Goal: Communication & Community: Answer question/provide support

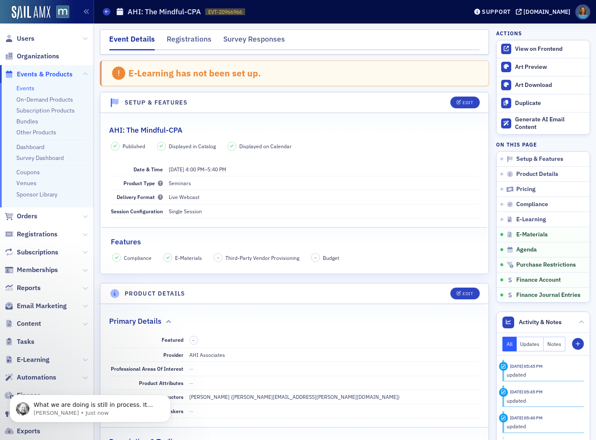
scroll to position [1340, 0]
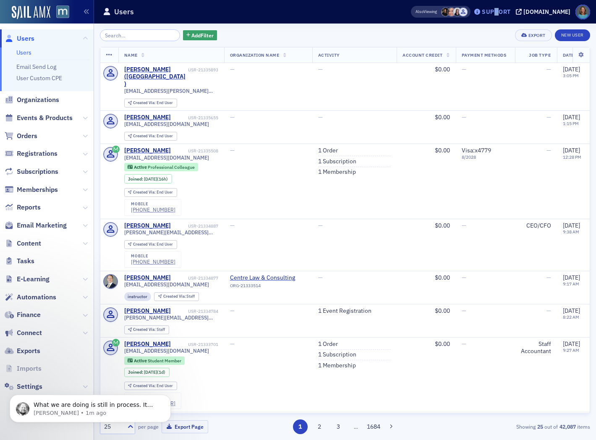
click at [511, 11] on div "Support" at bounding box center [496, 12] width 29 height 8
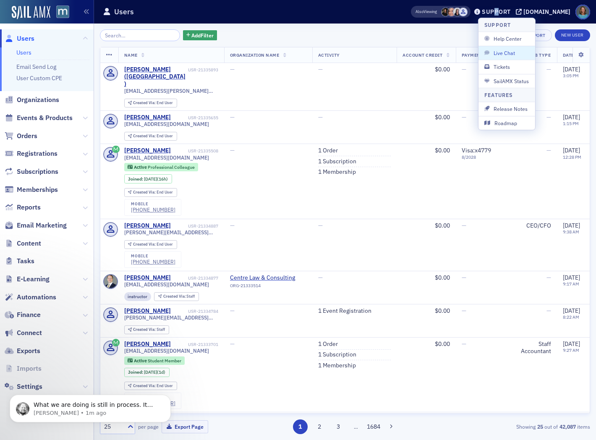
click at [506, 49] on button "Live Chat" at bounding box center [506, 53] width 57 height 14
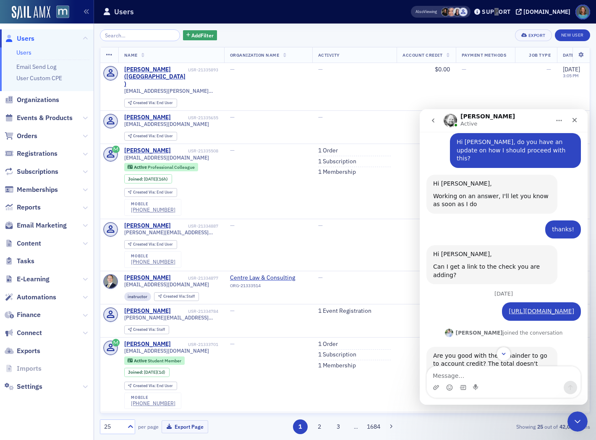
scroll to position [355, 0]
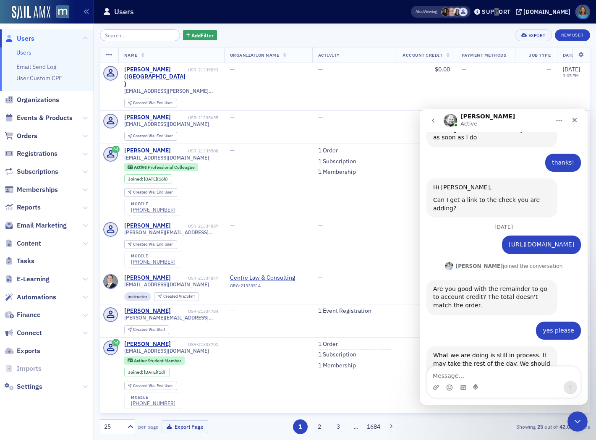
click at [479, 372] on textarea "Message…" at bounding box center [504, 373] width 154 height 14
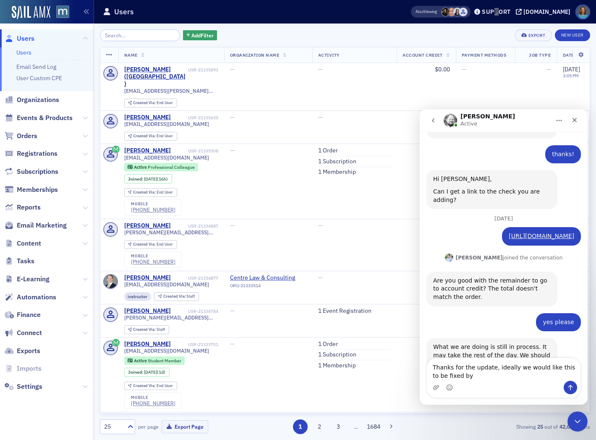
type textarea "Thanks for the update, ideally we would like this to be fixed by +"
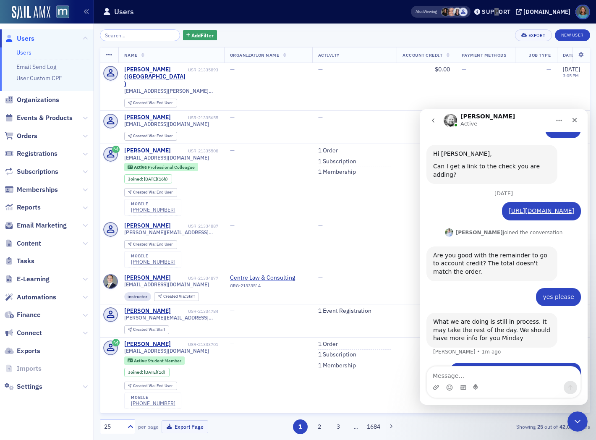
scroll to position [389, 0]
click at [501, 370] on textarea "Message…" at bounding box center [504, 373] width 154 height 14
click at [501, 370] on textarea "---by 9/30" at bounding box center [504, 373] width 154 height 14
type textarea "---by 9/30, month end. Have a great weekend!"
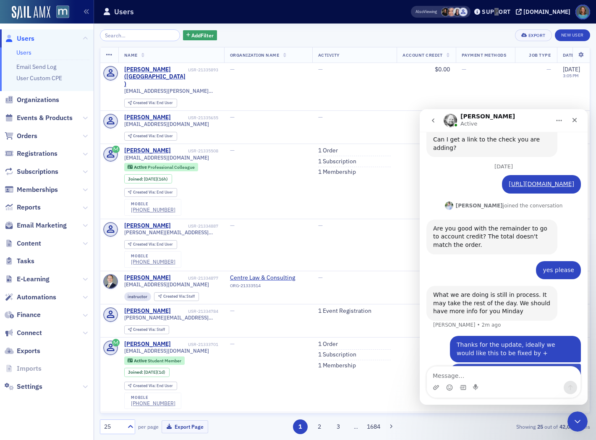
scroll to position [416, 0]
click at [462, 373] on textarea "Message…" at bounding box center [504, 373] width 154 height 14
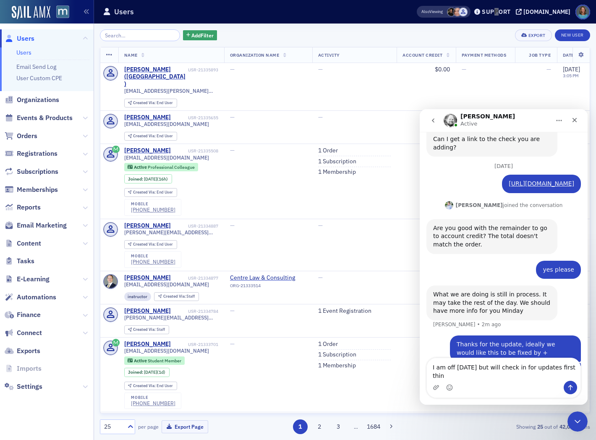
scroll to position [425, 0]
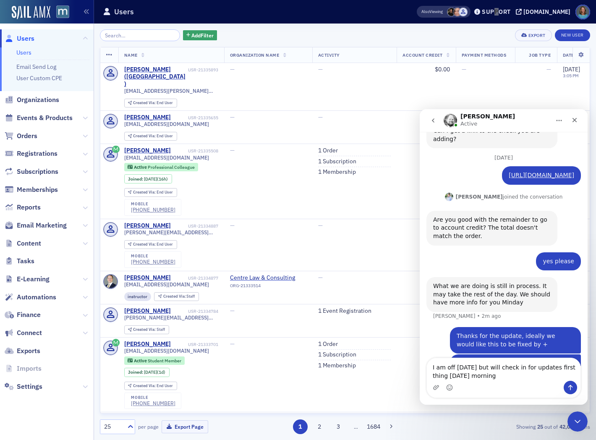
type textarea "I am off on Monday but will check in for updates first thing Tuesday morning."
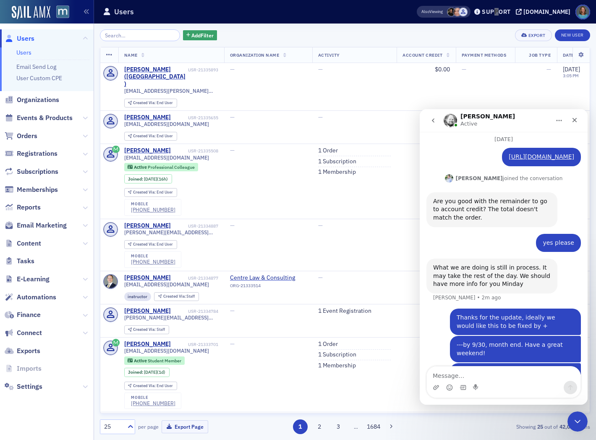
scroll to position [443, 0]
click at [434, 117] on icon "go back" at bounding box center [433, 120] width 7 height 7
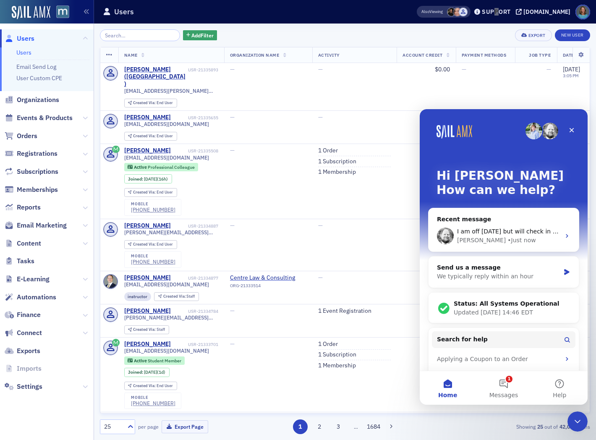
scroll to position [0, 0]
click at [497, 380] on button "1 Messages" at bounding box center [503, 388] width 56 height 34
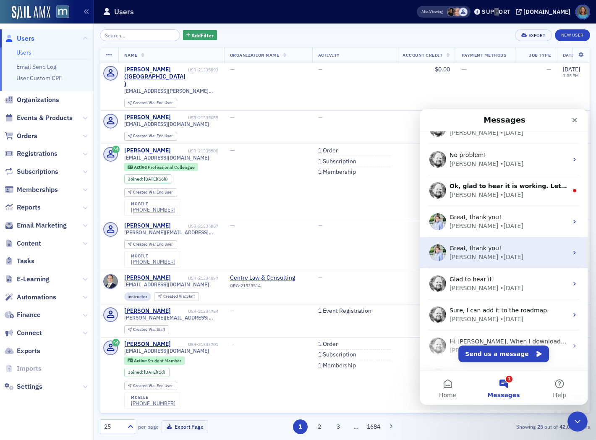
scroll to position [105, 0]
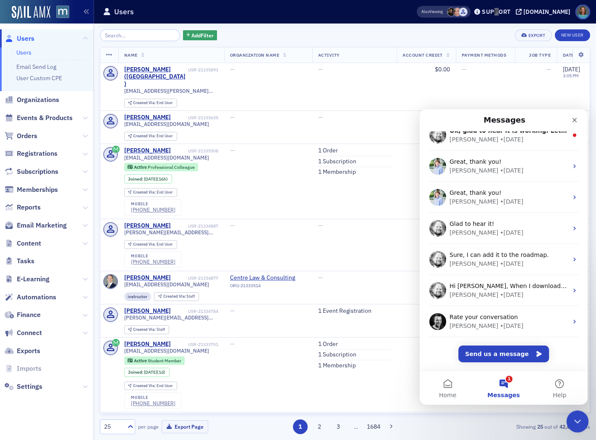
click at [572, 416] on icon "Close Intercom Messenger" at bounding box center [576, 420] width 10 height 10
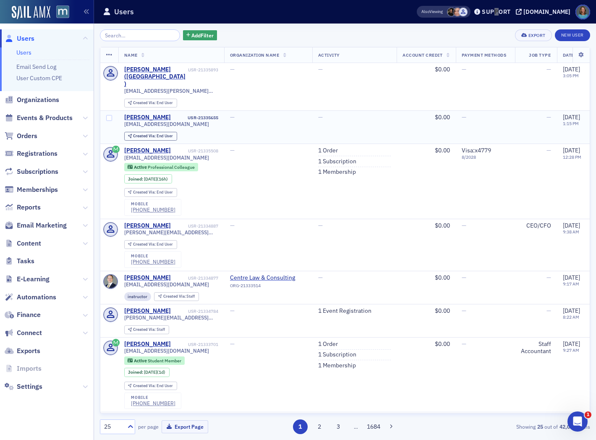
scroll to position [0, 0]
